Goal: Task Accomplishment & Management: Complete application form

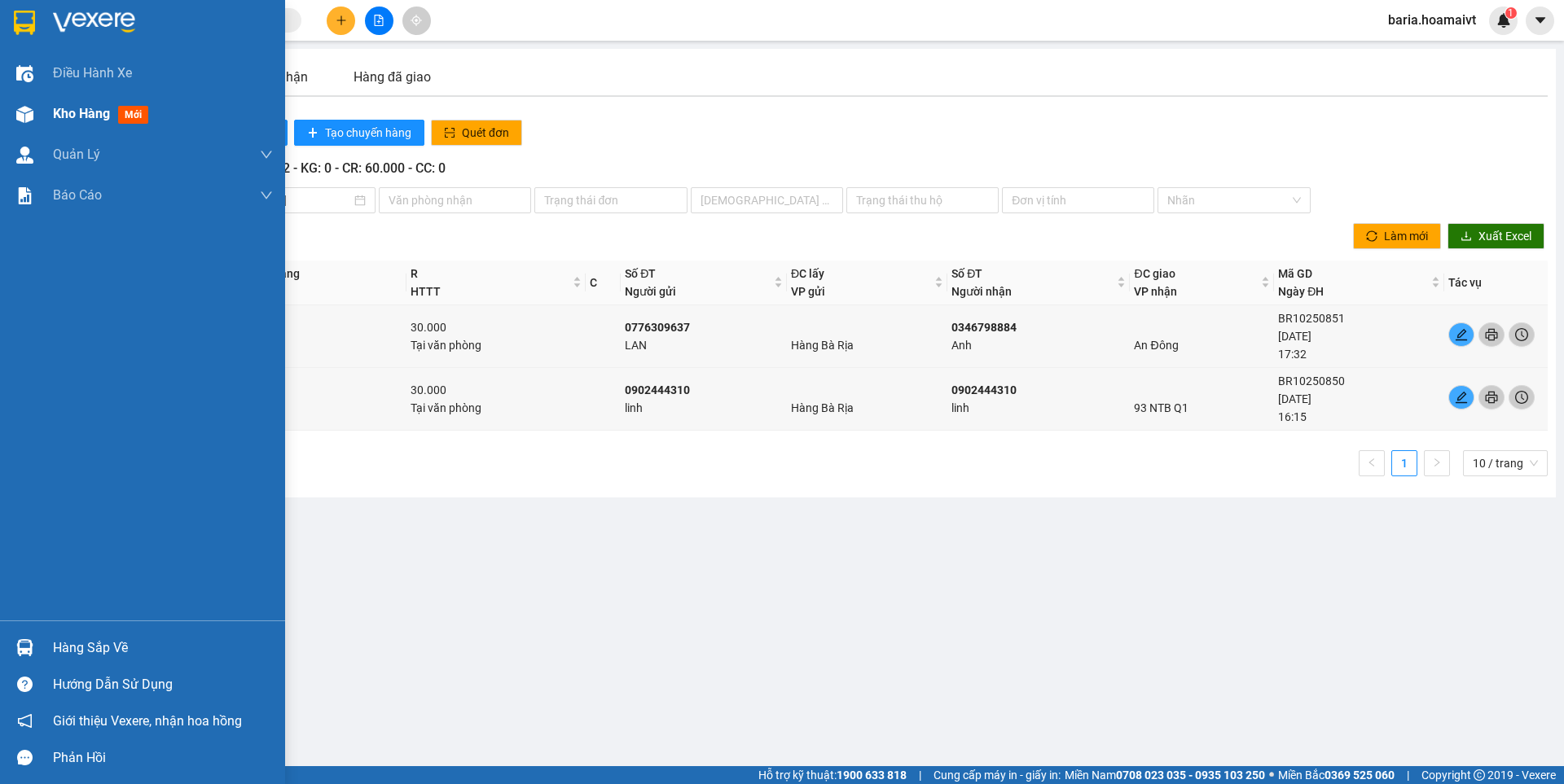
click at [81, 118] on span "Kho hàng" at bounding box center [81, 114] width 57 height 15
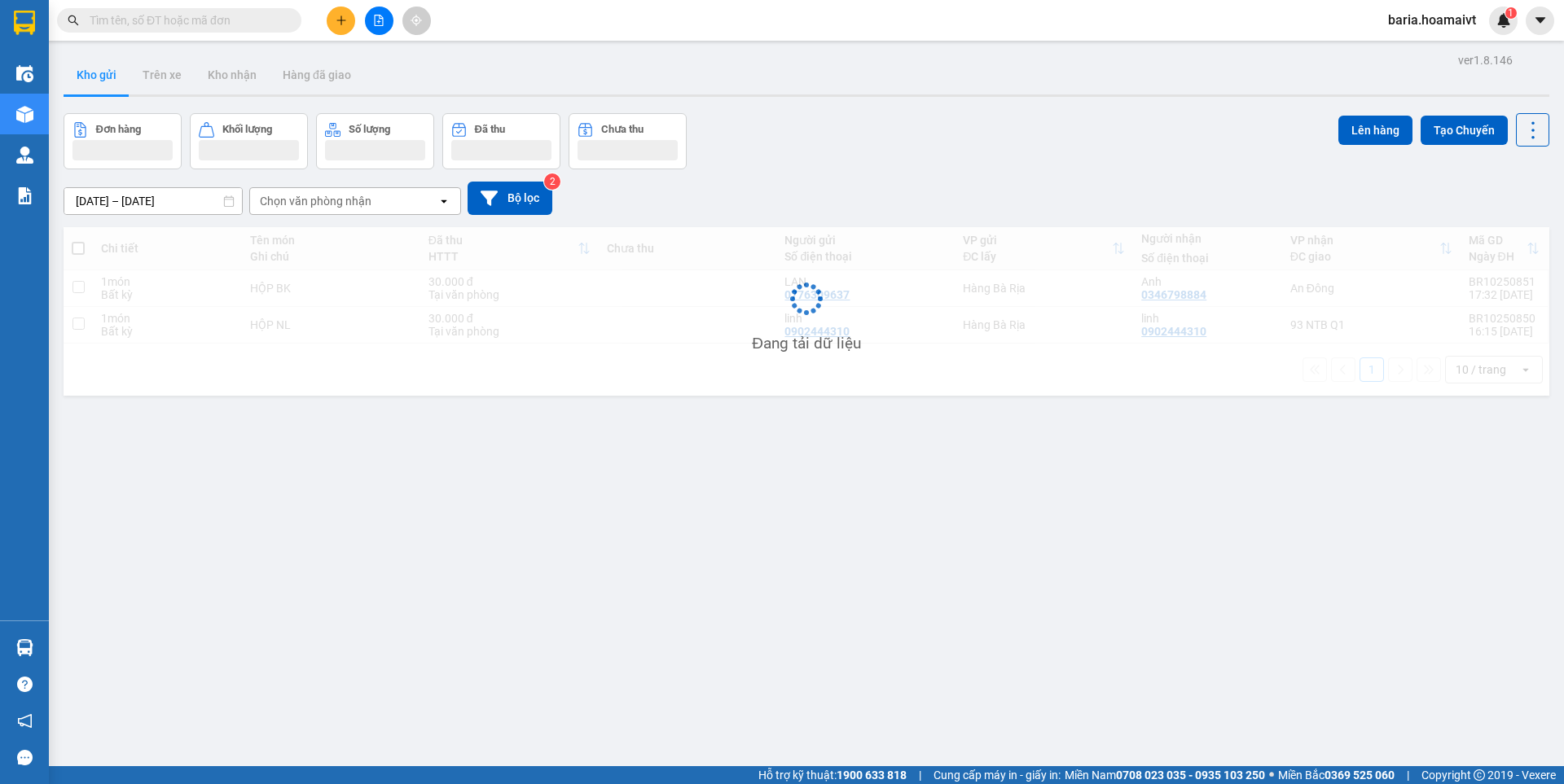
scroll to position [75, 0]
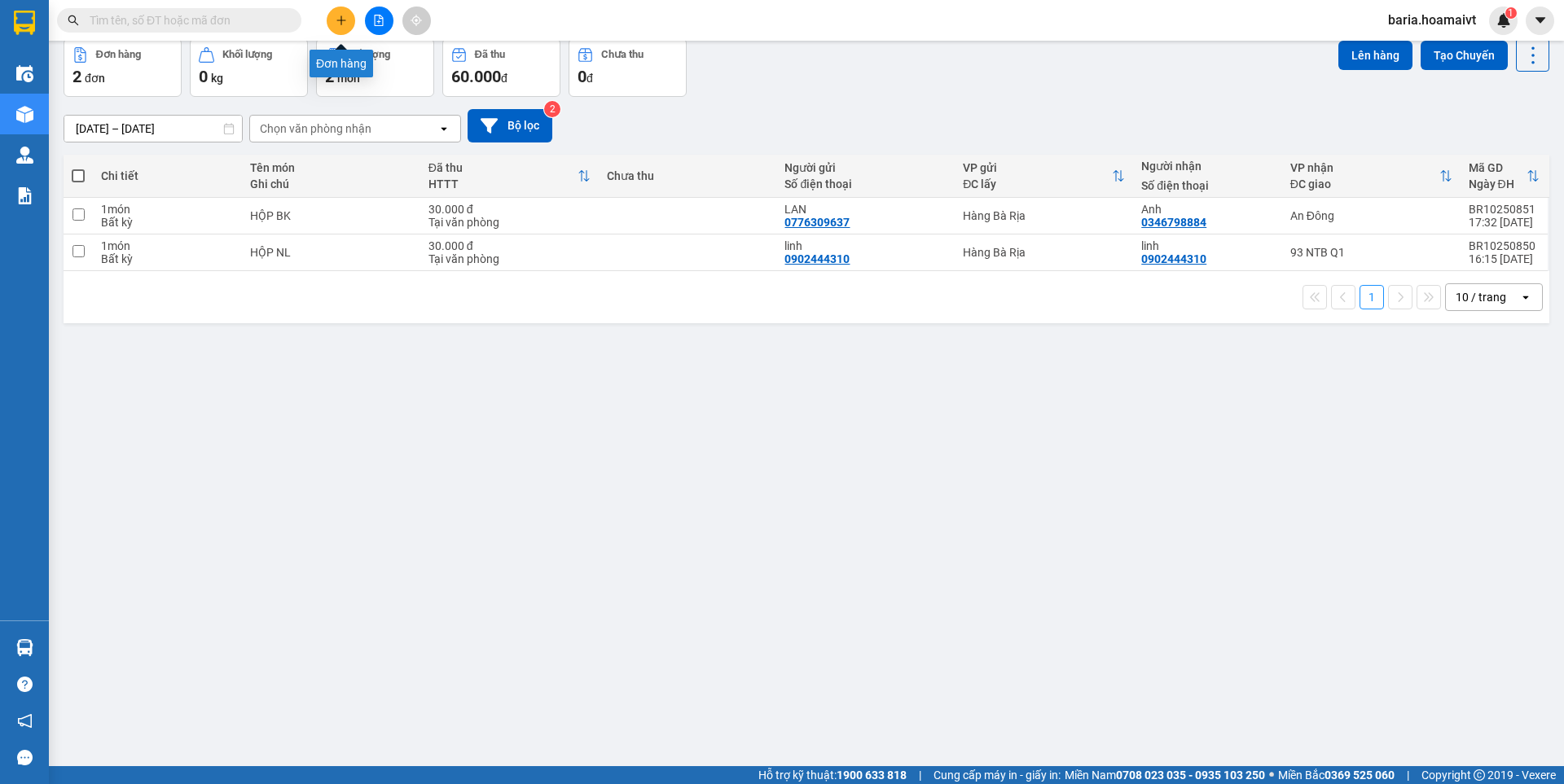
click at [338, 25] on icon "plus" at bounding box center [342, 20] width 12 height 12
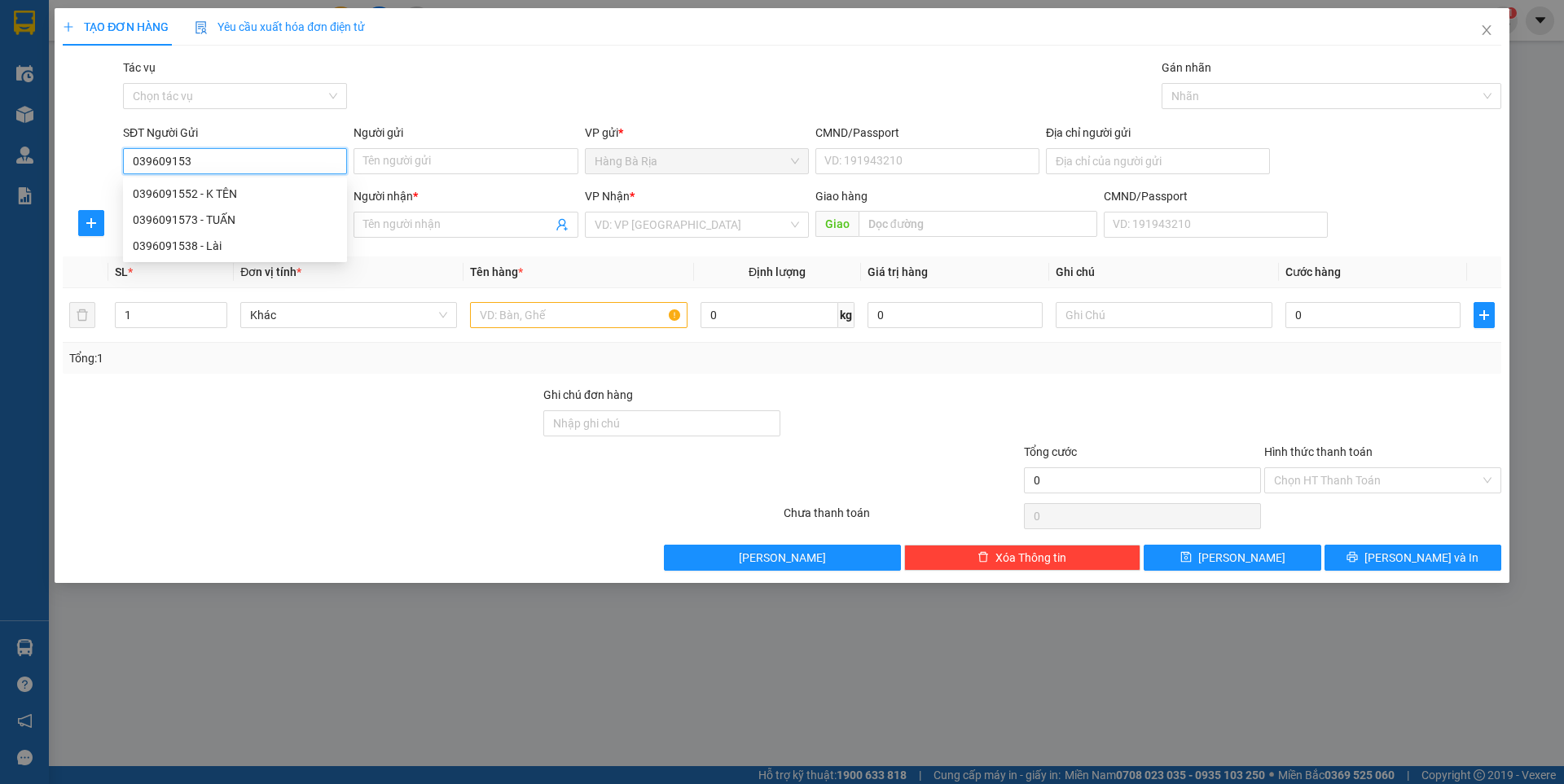
type input "0396091538"
click at [224, 196] on div "0396091538 - Lài" at bounding box center [235, 193] width 205 height 18
type input "Lài"
type input "0965737172"
type input "[GEOGRAPHIC_DATA]"
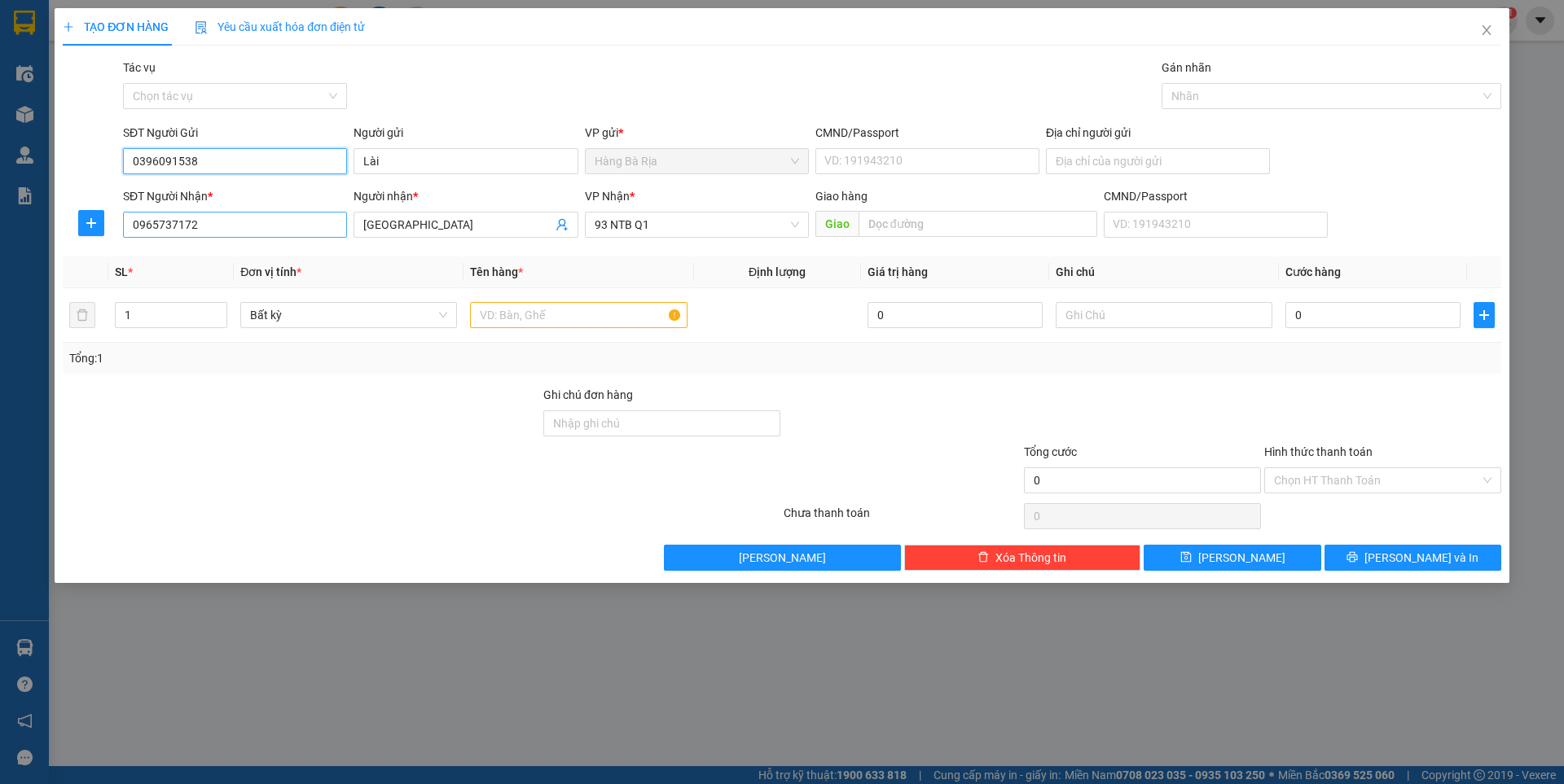
type input "0396091538"
click at [289, 235] on input "0965737172" at bounding box center [235, 224] width 224 height 26
type input "0382898396"
click at [449, 217] on input "[GEOGRAPHIC_DATA]" at bounding box center [457, 225] width 188 height 18
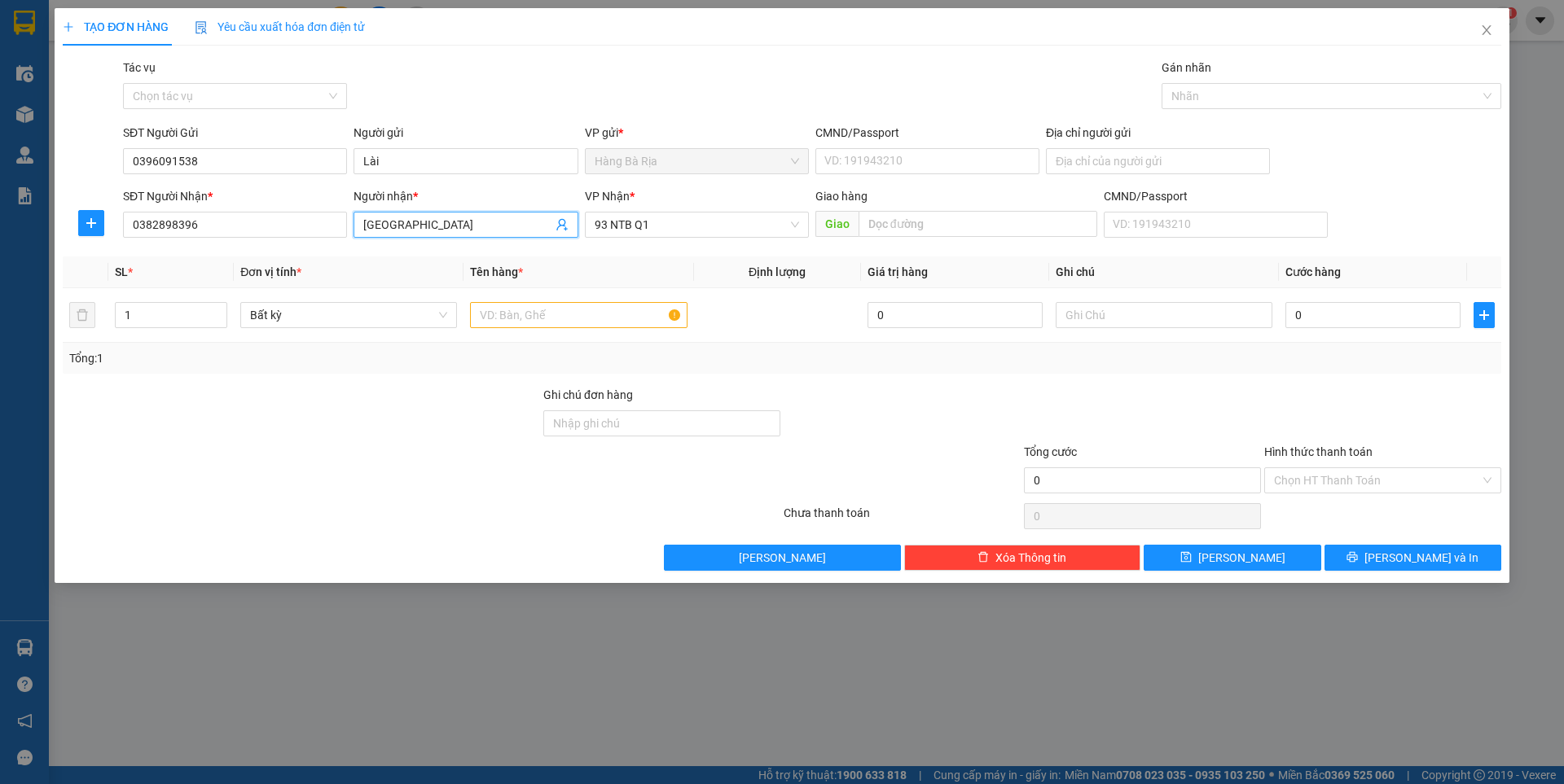
click at [449, 217] on input "[GEOGRAPHIC_DATA]" at bounding box center [457, 225] width 188 height 18
type input "M"
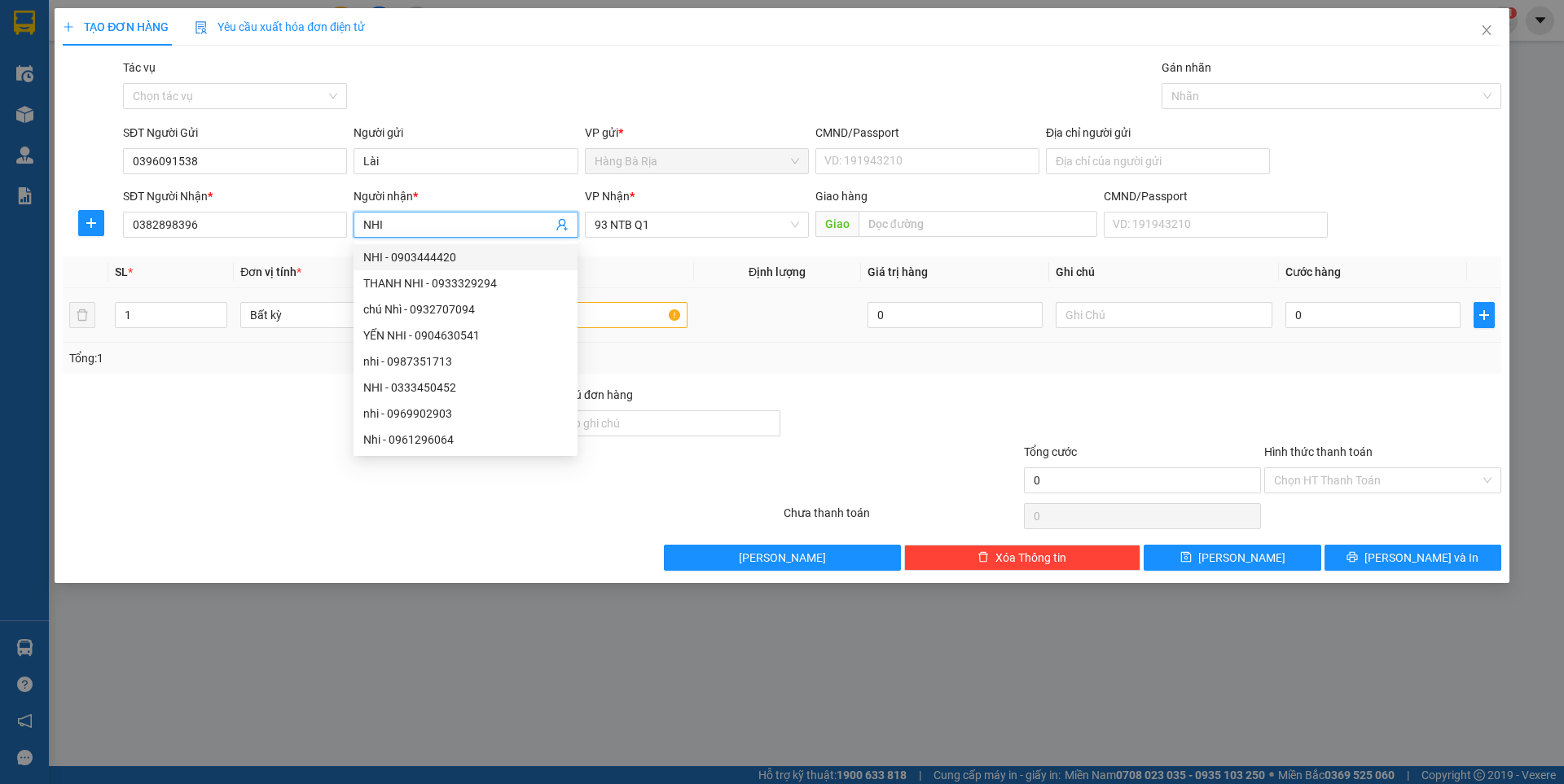
type input "NHI"
click at [633, 315] on input "text" at bounding box center [579, 315] width 216 height 26
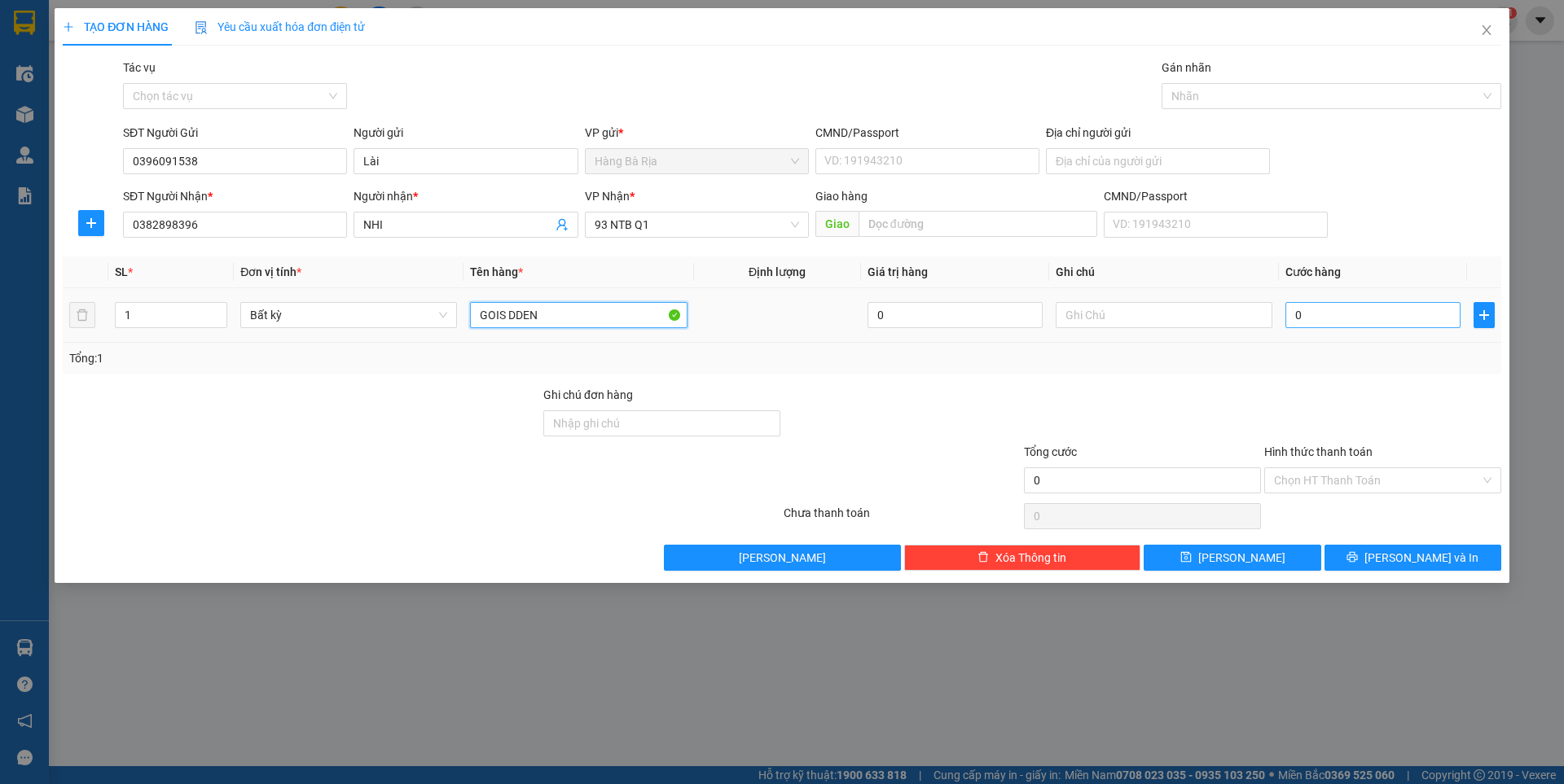
type input "GOIS DDEN"
click at [1351, 313] on input "0" at bounding box center [1373, 315] width 175 height 26
type input "3"
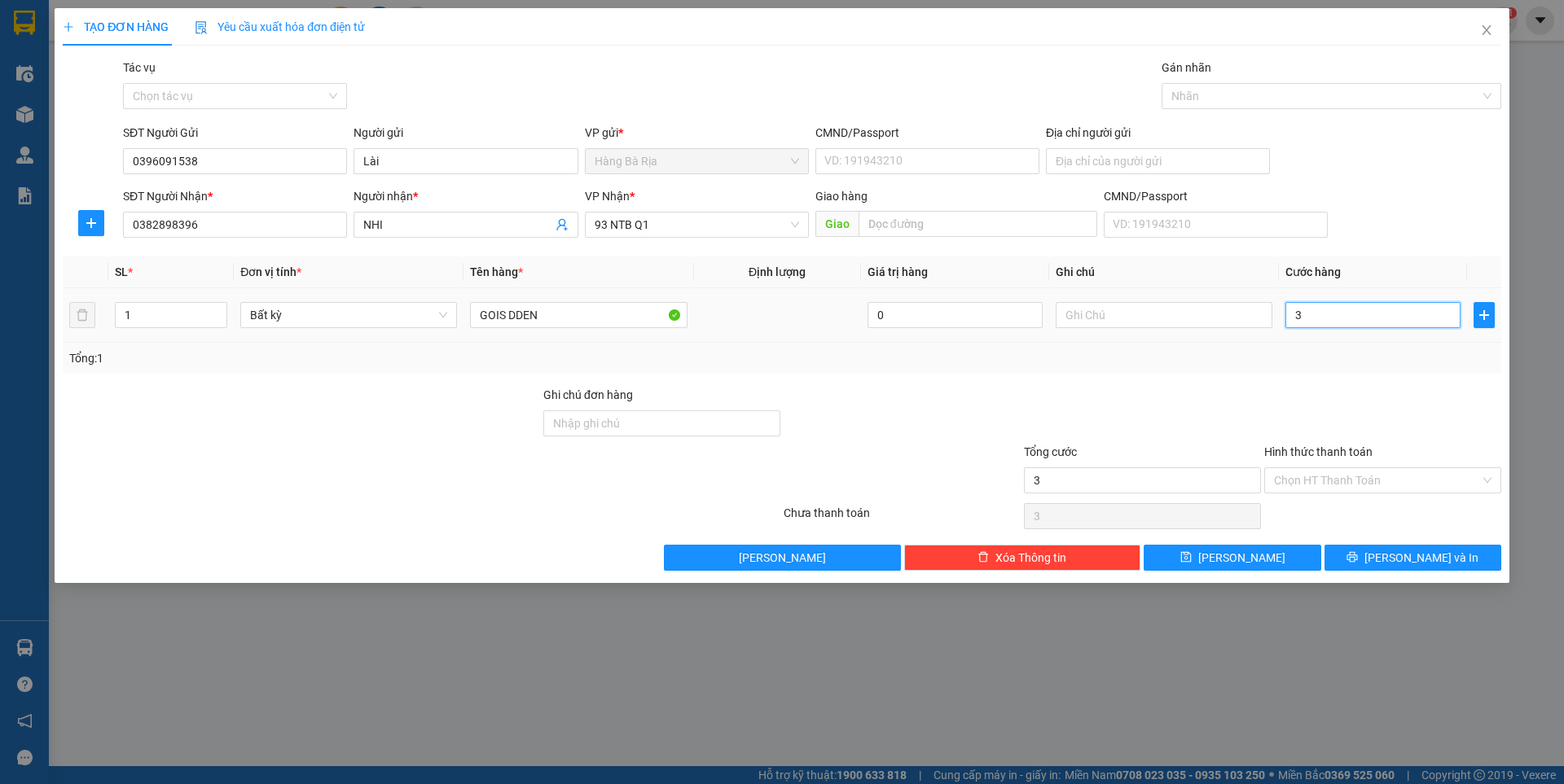
type input "30"
click at [1333, 481] on input "Hình thức thanh toán" at bounding box center [1377, 480] width 206 height 24
type input "30.000"
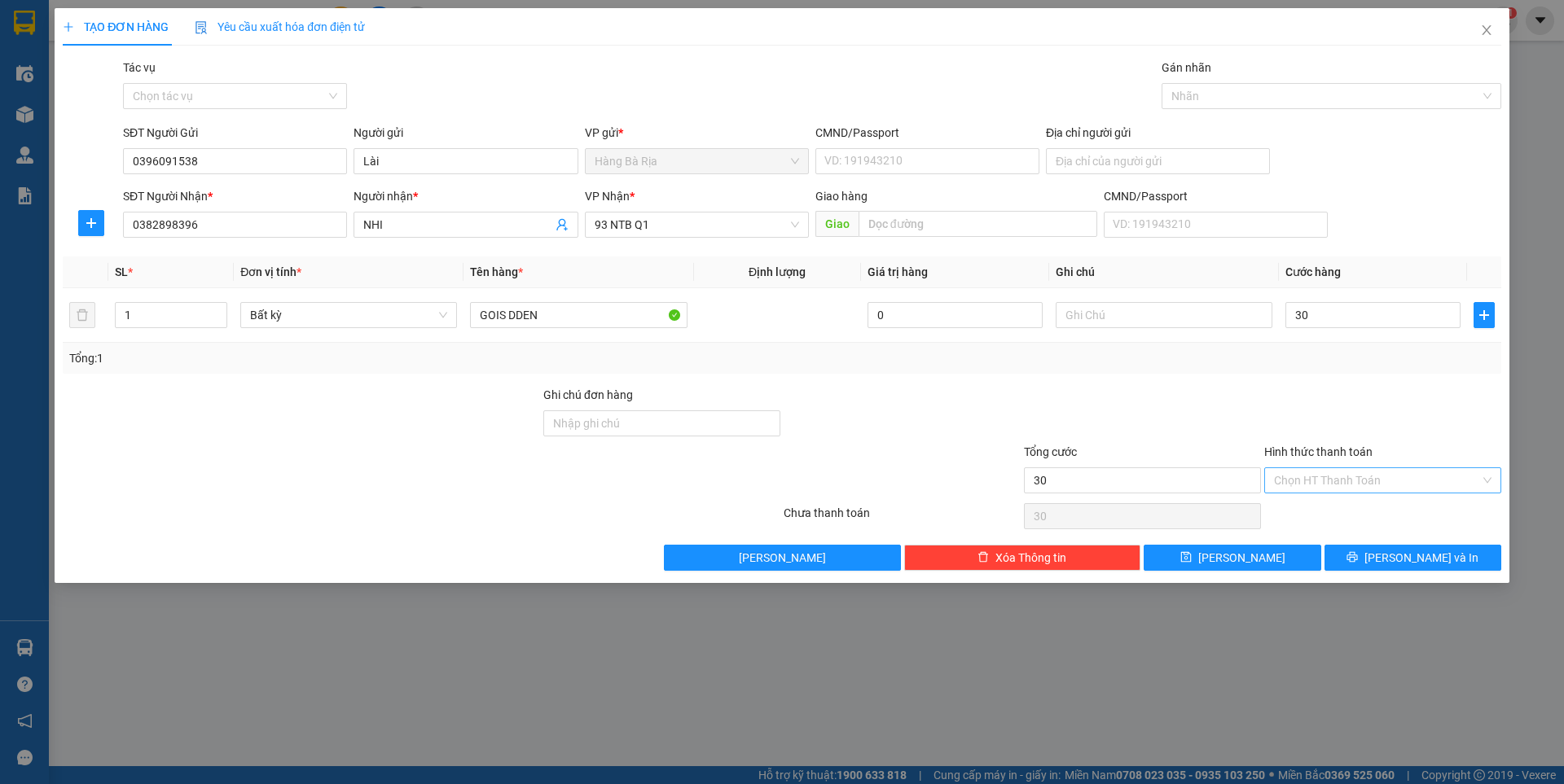
type input "30.000"
click at [1329, 517] on div "Tại văn phòng" at bounding box center [1382, 513] width 217 height 18
type input "0"
click at [1360, 558] on button "[PERSON_NAME] và In" at bounding box center [1412, 557] width 177 height 26
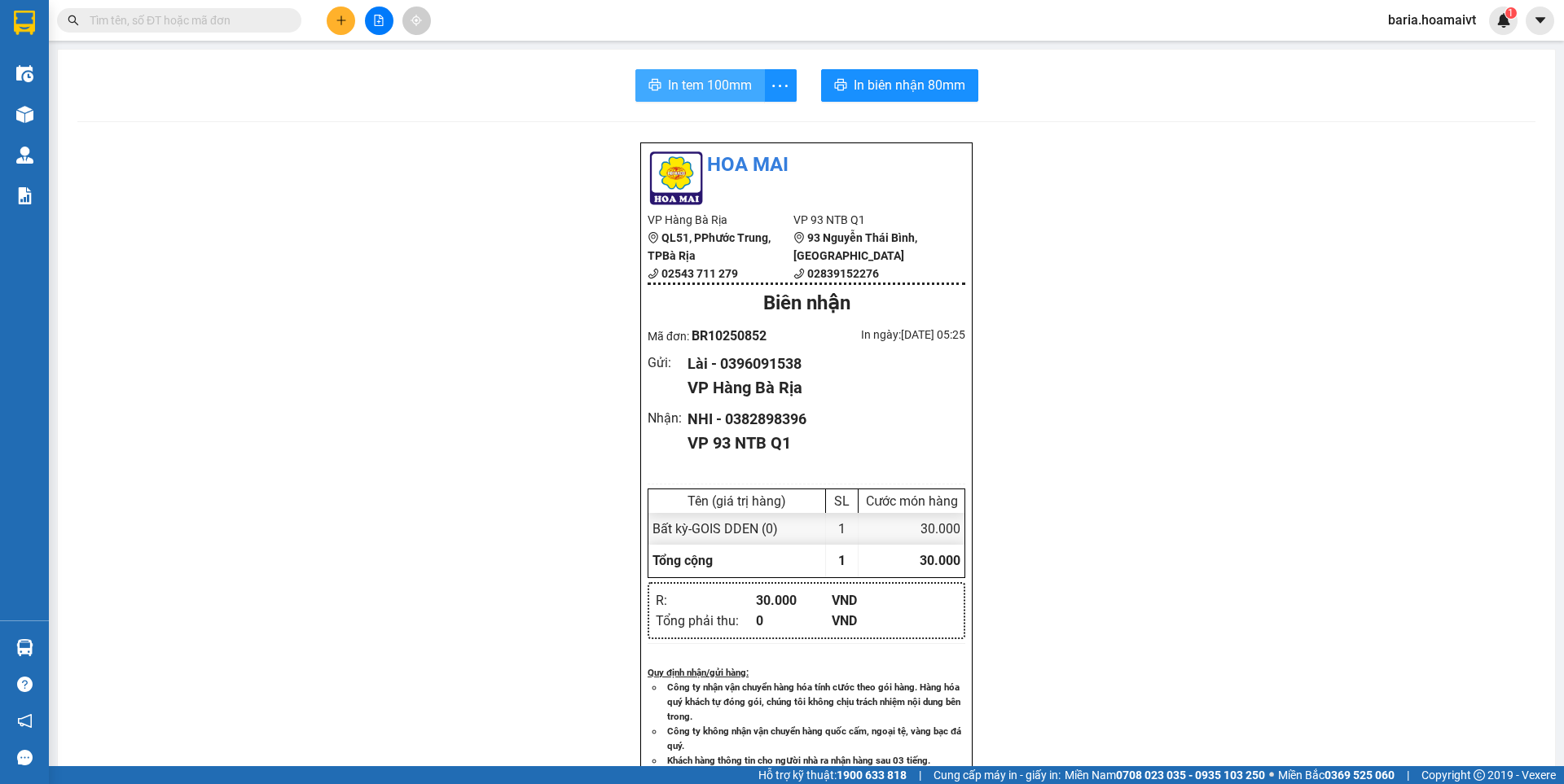
click at [697, 82] on span "In tem 100mm" at bounding box center [710, 85] width 84 height 20
click at [907, 84] on span "In biên nhận 80mm" at bounding box center [910, 85] width 112 height 20
click at [343, 17] on icon "plus" at bounding box center [342, 20] width 12 height 12
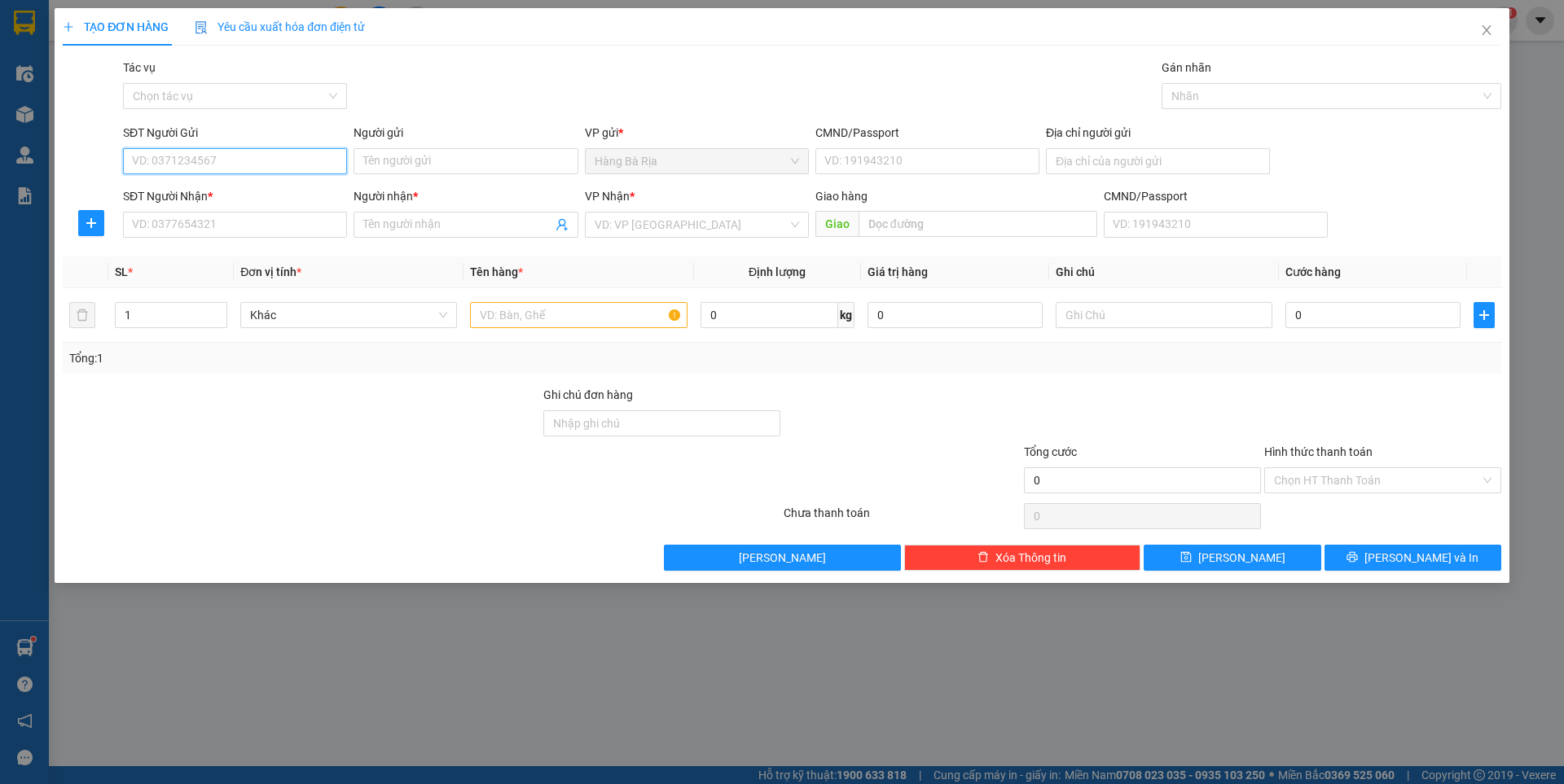
click at [286, 162] on input "SĐT Người Gửi" at bounding box center [235, 161] width 224 height 26
click at [208, 188] on div "0778007139 - Chi" at bounding box center [235, 193] width 205 height 18
type input "0778007139"
type input "Chi"
type input "083177015246"
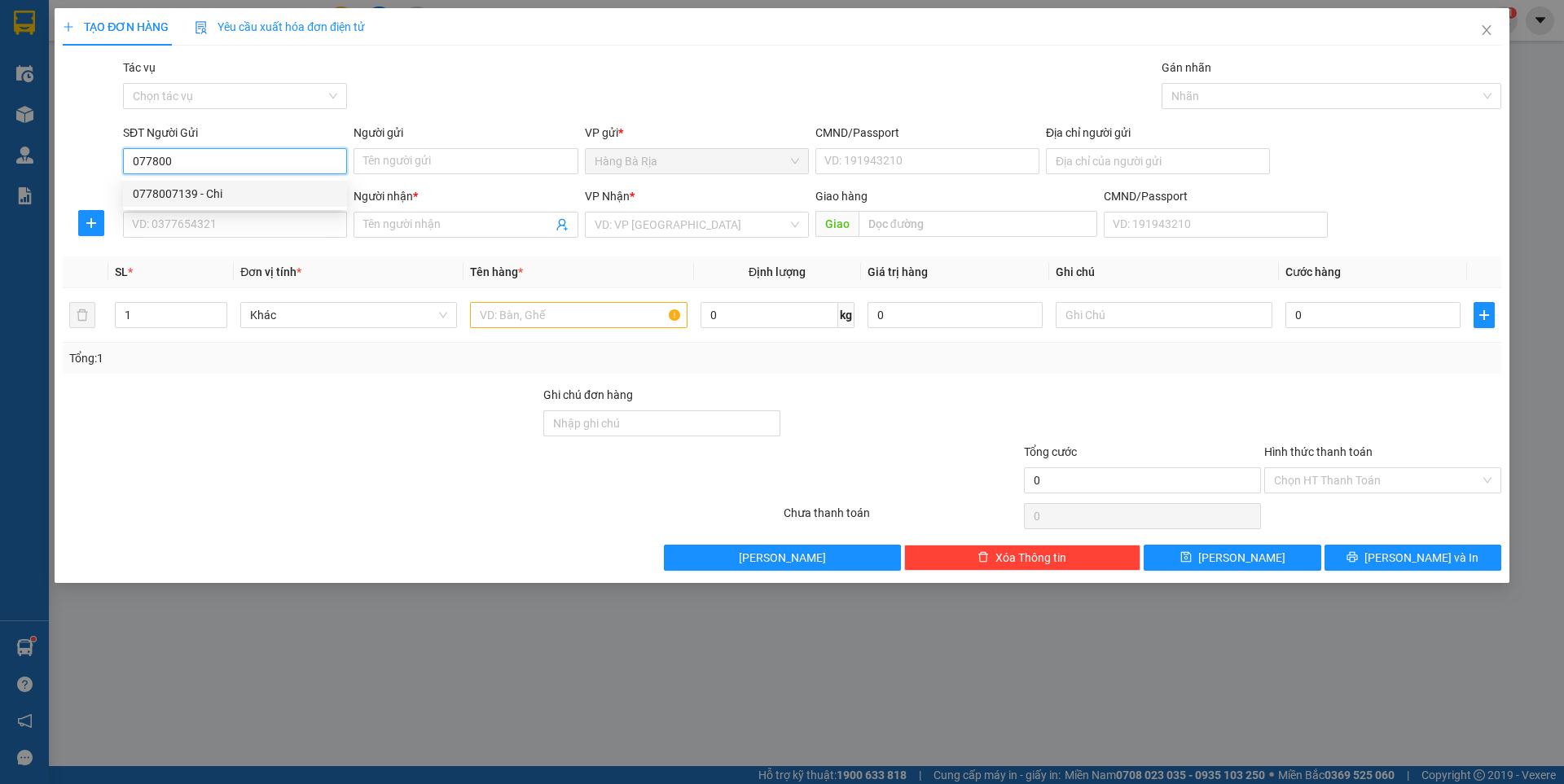
type input "0826268261"
type input "TRINH"
type input "0778007139"
click at [633, 308] on input "text" at bounding box center [579, 315] width 216 height 26
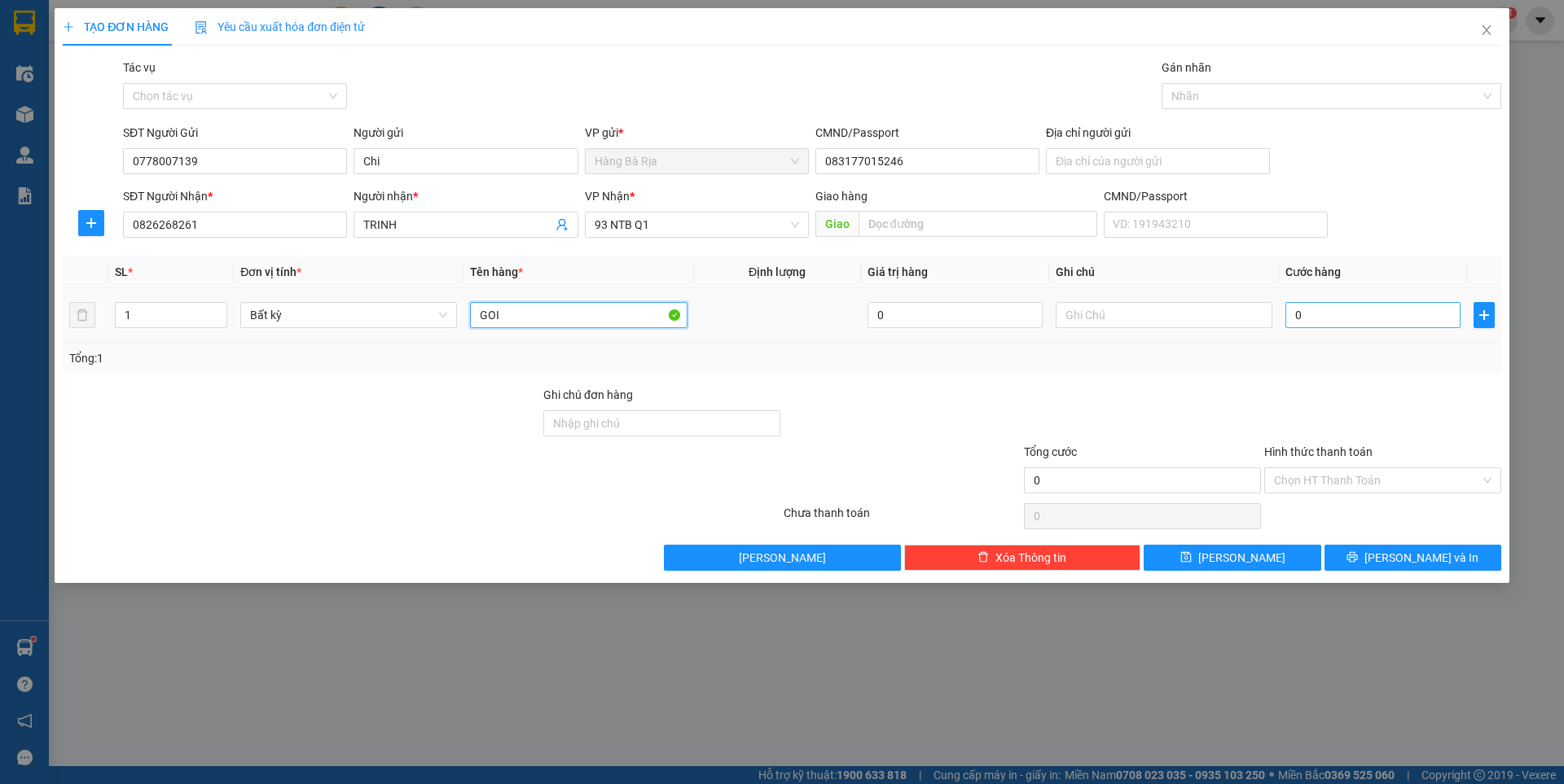
type input "GOI"
click at [1408, 325] on input "0" at bounding box center [1373, 315] width 175 height 26
type input "3"
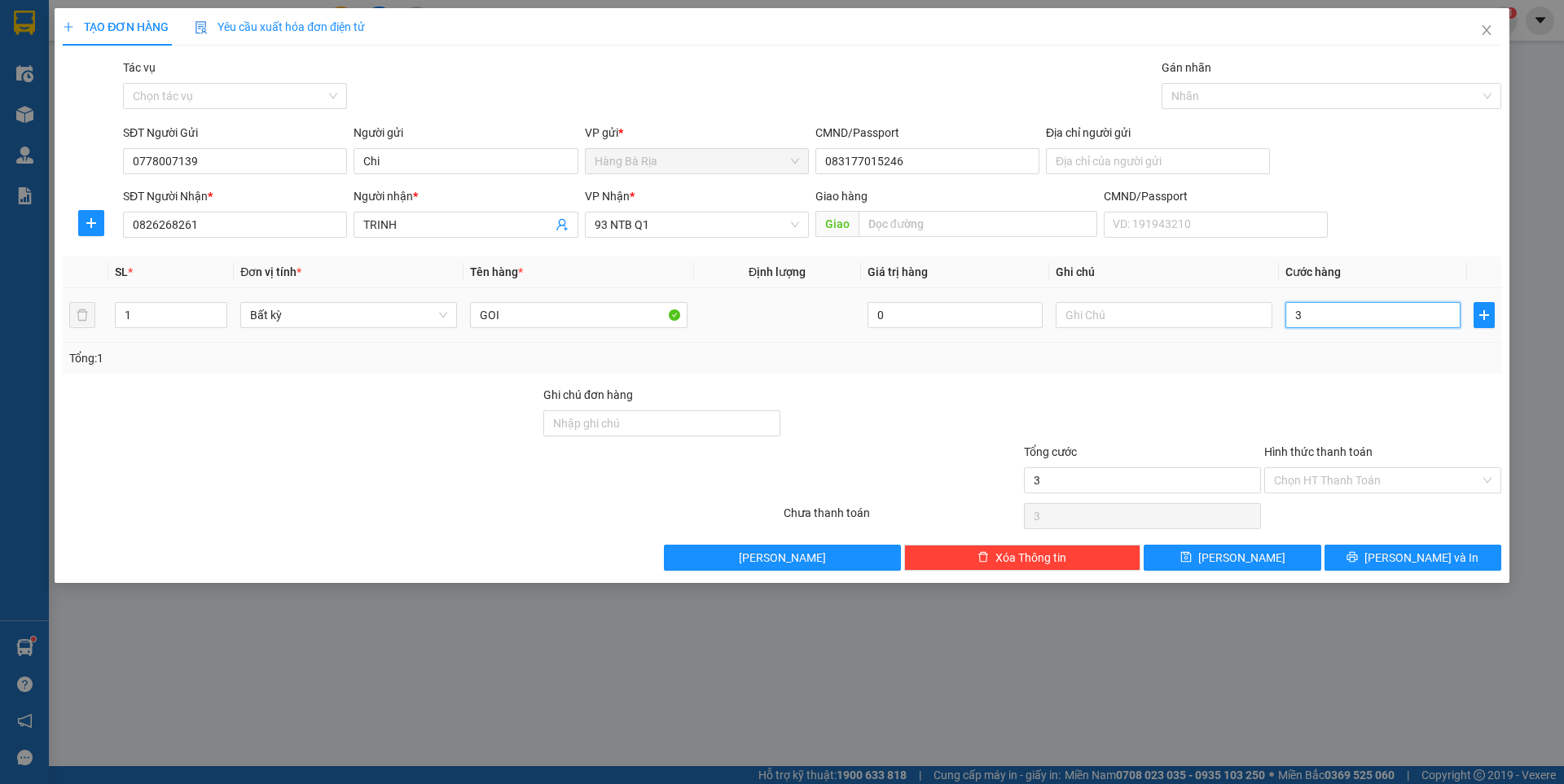
type input "30"
click at [1324, 480] on input "Hình thức thanh toán" at bounding box center [1377, 480] width 206 height 24
type input "30.000"
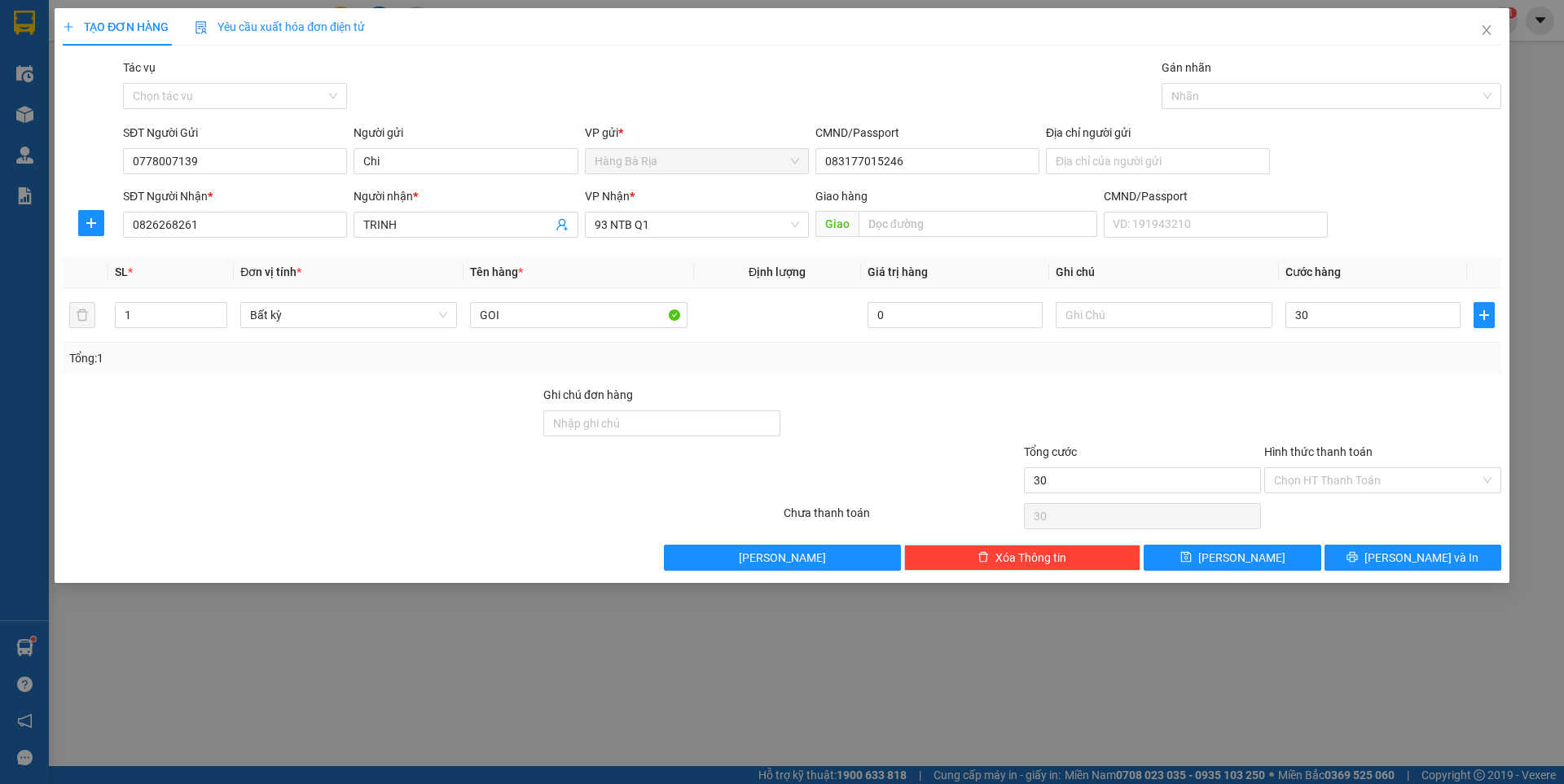
type input "30.000"
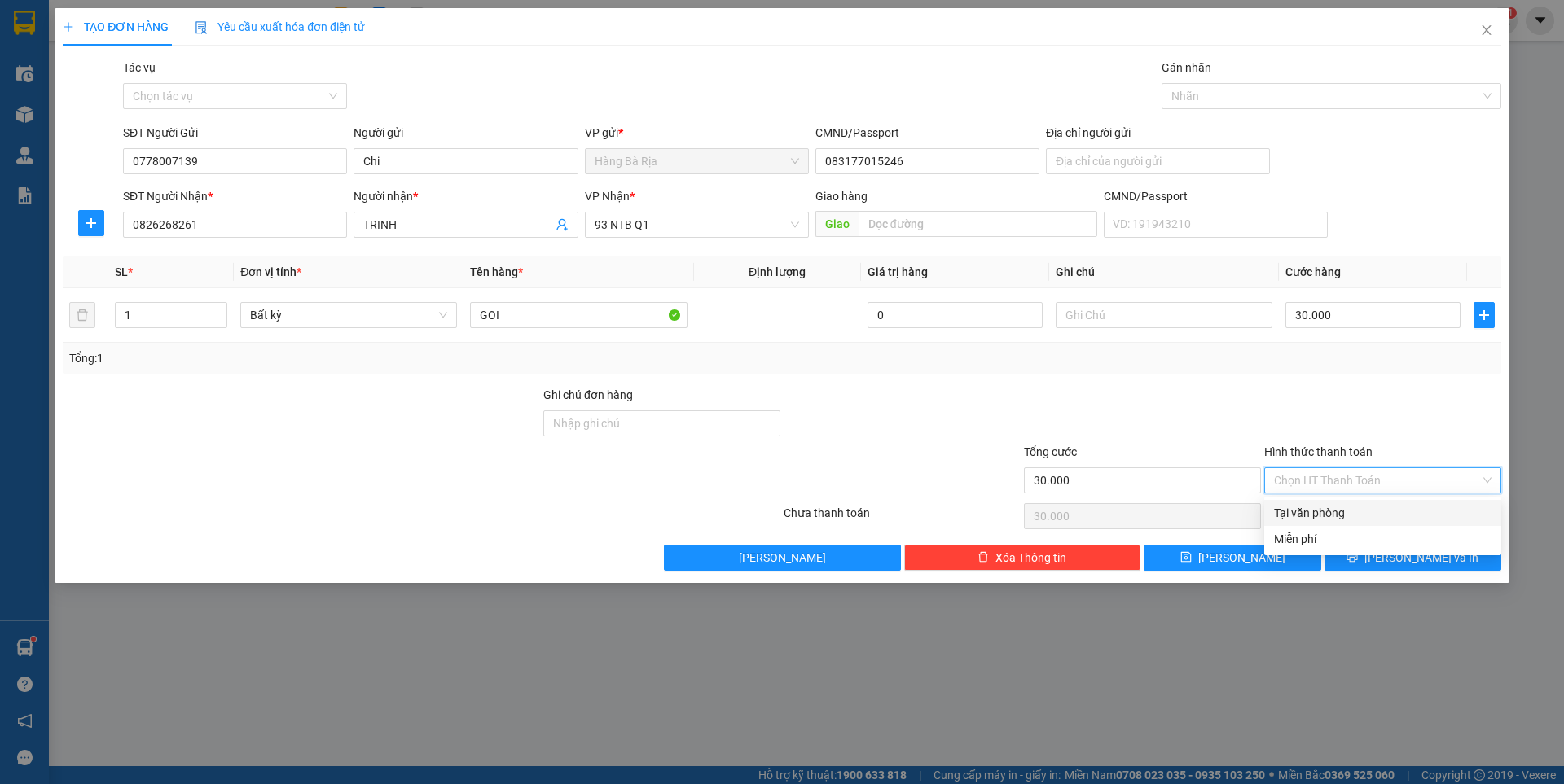
click at [1309, 503] on div "Tại văn phòng" at bounding box center [1382, 513] width 237 height 26
type input "0"
click at [1415, 565] on span "[PERSON_NAME] và In" at bounding box center [1422, 558] width 114 height 18
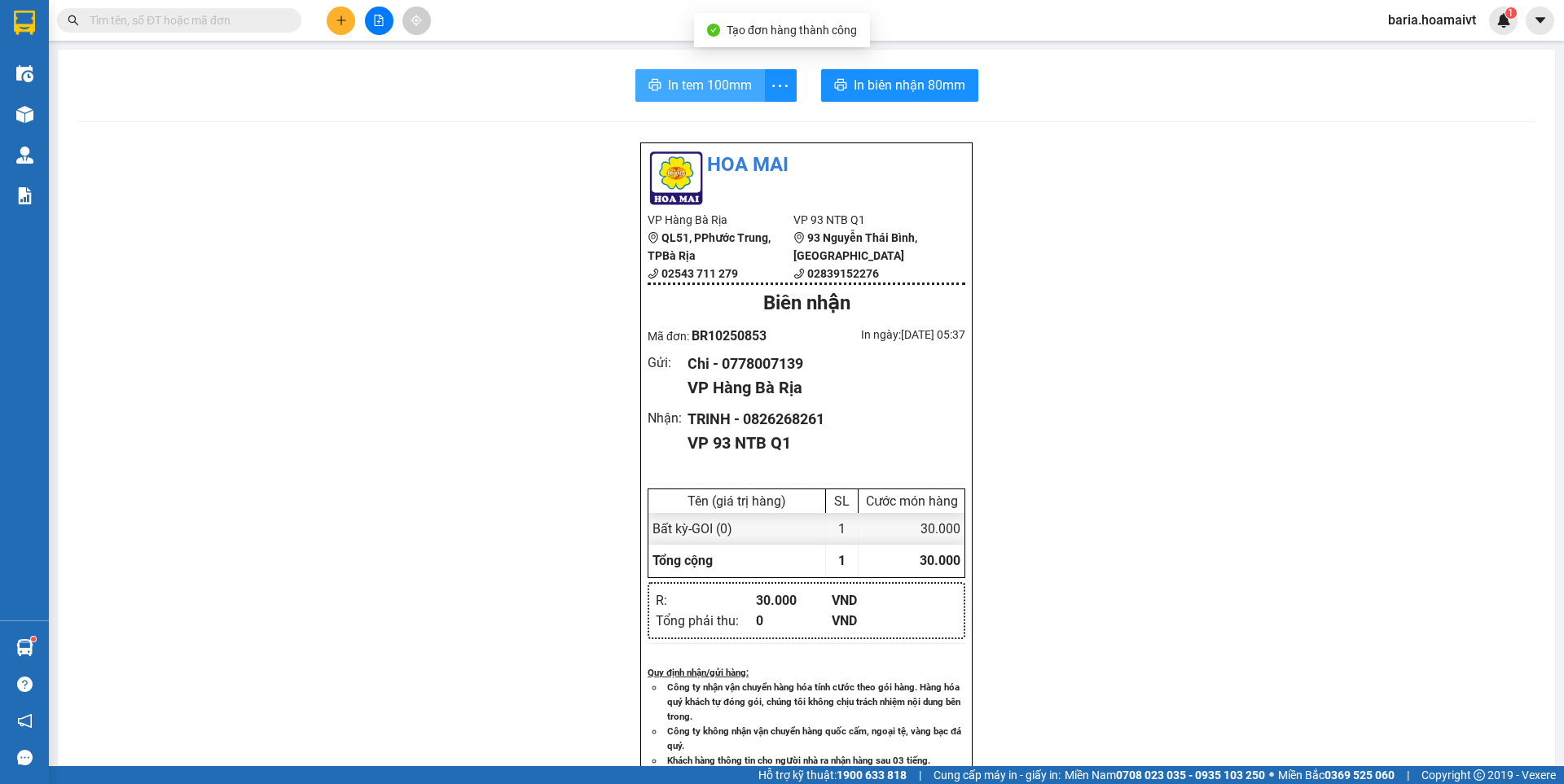
click at [696, 84] on span "In tem 100mm" at bounding box center [710, 85] width 84 height 20
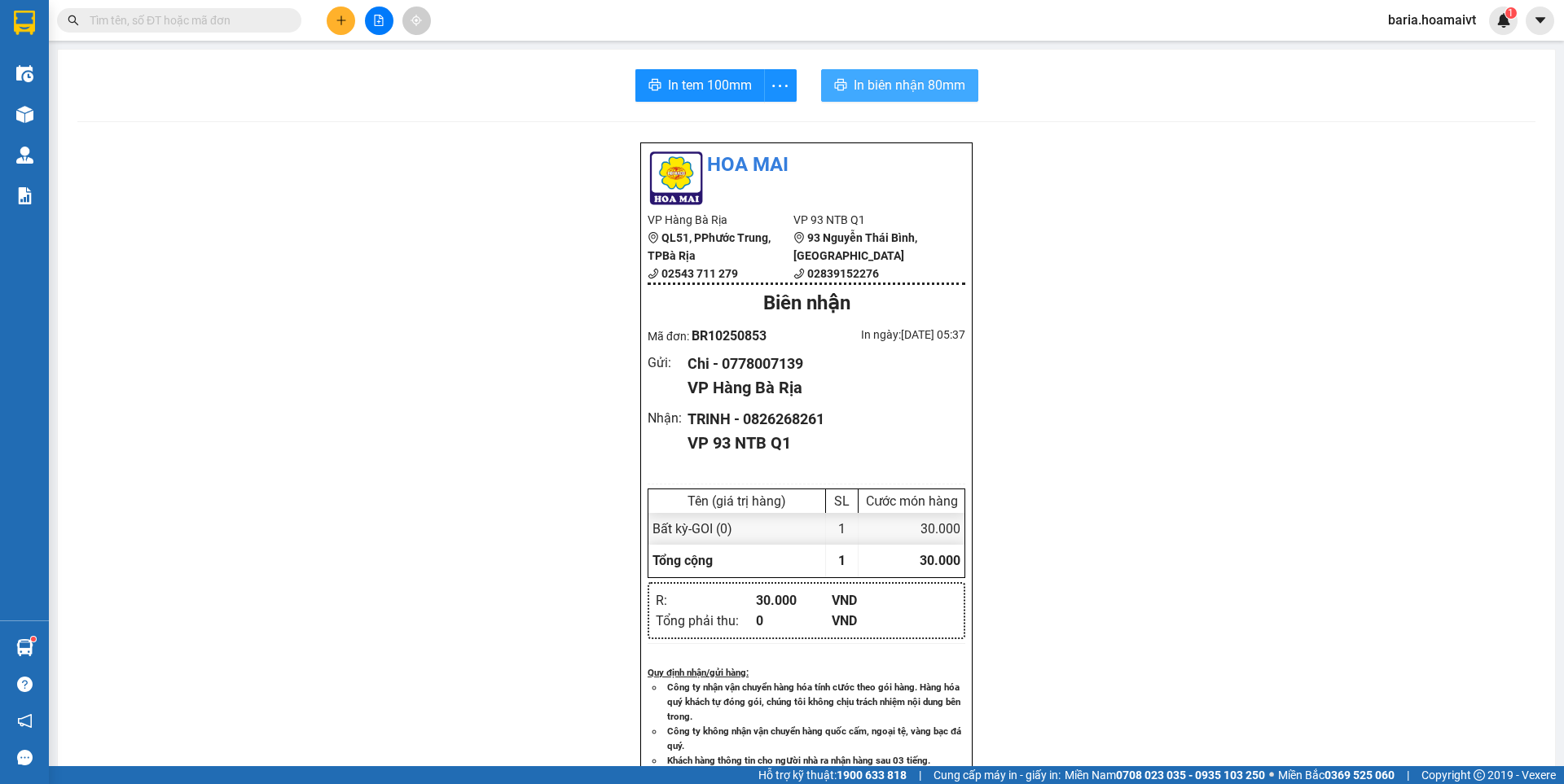
click at [902, 79] on span "In biên nhận 80mm" at bounding box center [910, 85] width 112 height 20
